Goal: Task Accomplishment & Management: Manage account settings

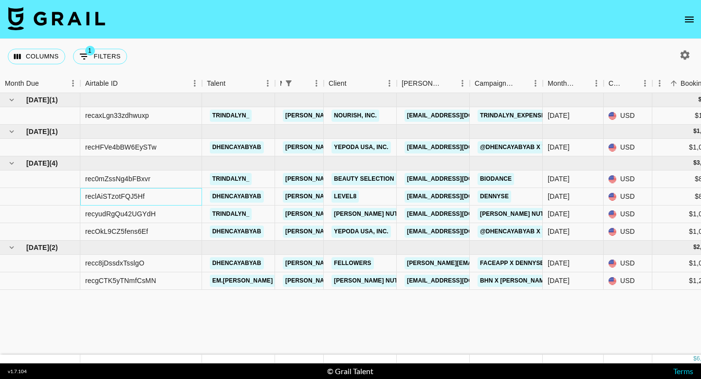
click at [182, 200] on div "reclAiSTzotFQJ5Hf" at bounding box center [141, 197] width 122 height 18
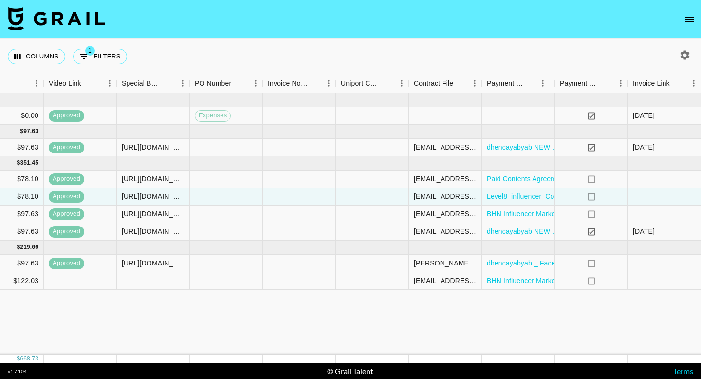
scroll to position [0, 876]
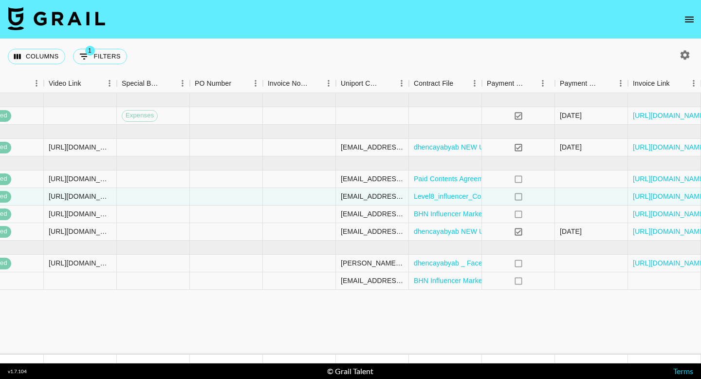
click at [689, 21] on icon "open drawer" at bounding box center [689, 20] width 9 height 6
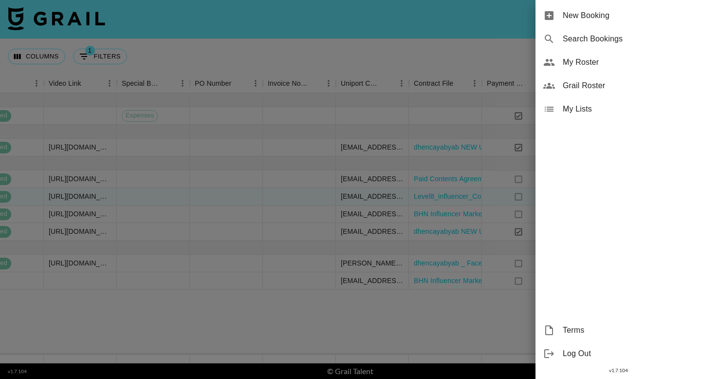
click at [579, 67] on span "My Roster" at bounding box center [628, 62] width 130 height 12
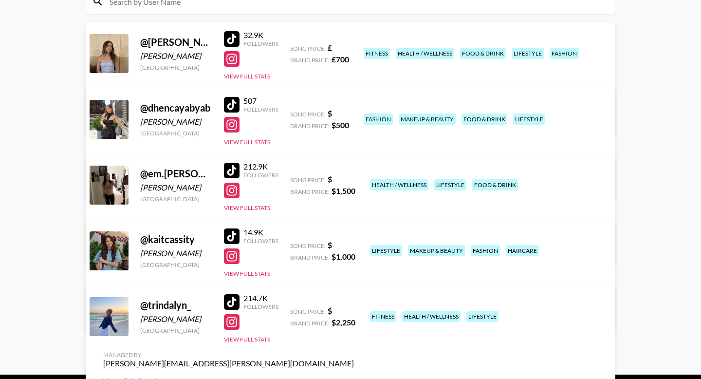
scroll to position [160, 0]
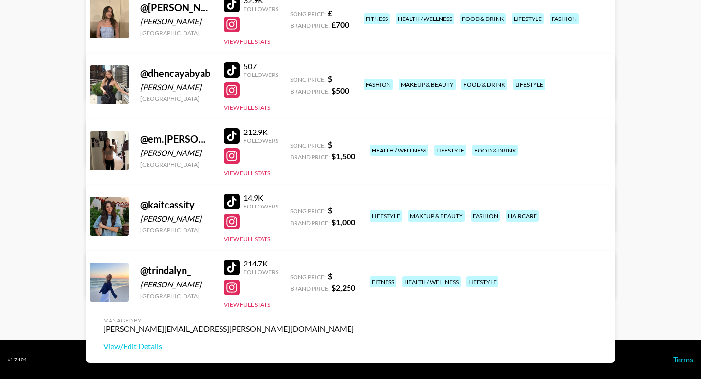
click at [116, 219] on div at bounding box center [109, 216] width 39 height 39
click at [354, 275] on link "View/Edit Details" at bounding box center [228, 280] width 251 height 10
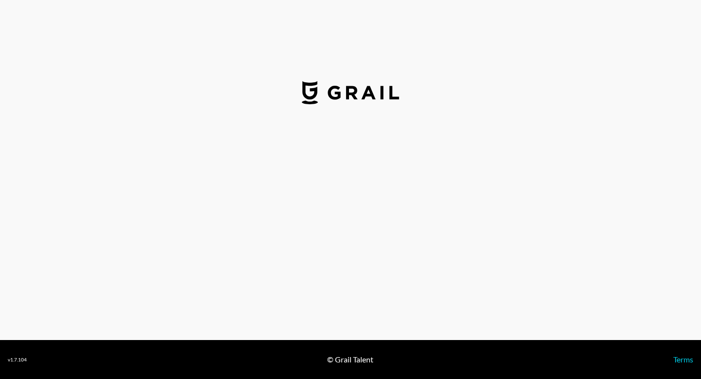
select select "USD"
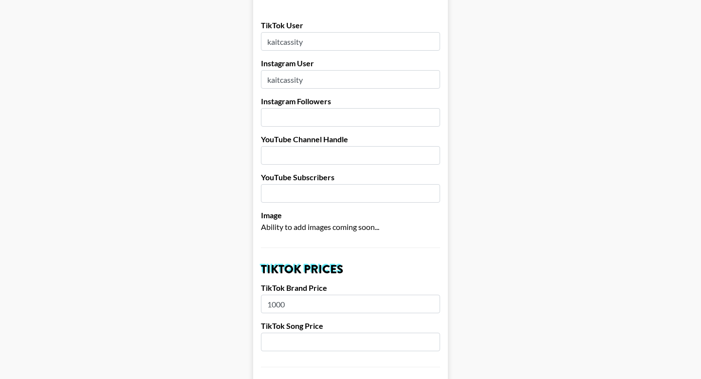
scroll to position [136, 0]
